Goal: Task Accomplishment & Management: Complete application form

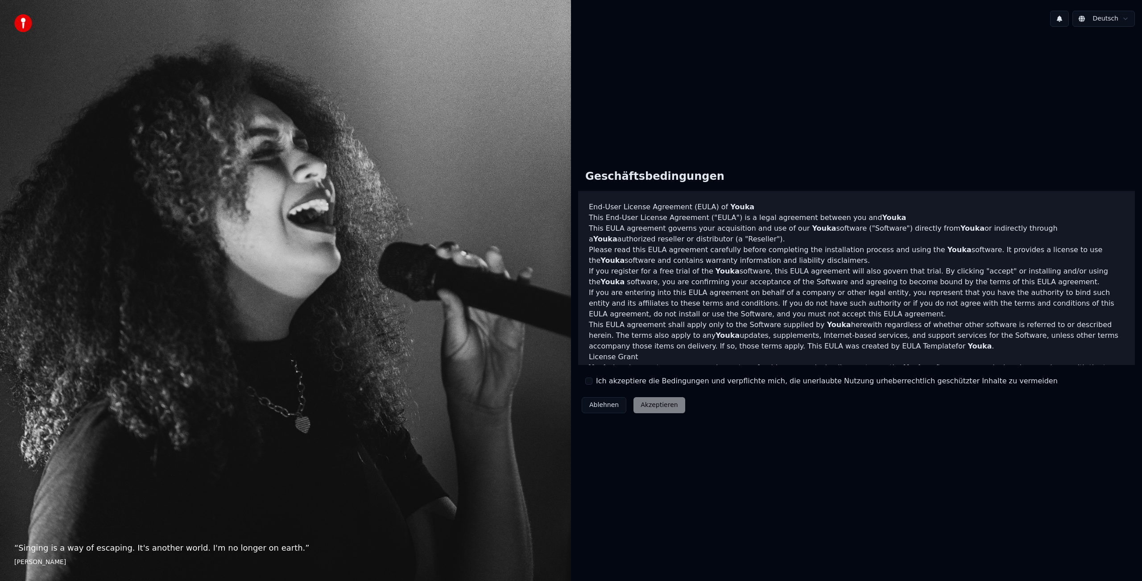
click at [654, 409] on div "Ablehnen Akzeptieren" at bounding box center [633, 405] width 111 height 23
click at [658, 406] on div "Ablehnen Akzeptieren" at bounding box center [633, 405] width 111 height 23
click at [593, 380] on div "Ich akzeptiere die Bedingungen und verpflichte mich, die unerlaubte Nutzung urh…" at bounding box center [821, 381] width 473 height 11
click at [591, 380] on button "Ich akzeptiere die Bedingungen und verpflichte mich, die unerlaubte Nutzung urh…" at bounding box center [588, 380] width 7 height 7
click at [654, 406] on button "Akzeptieren" at bounding box center [659, 405] width 51 height 16
